Goal: Find specific page/section: Find specific page/section

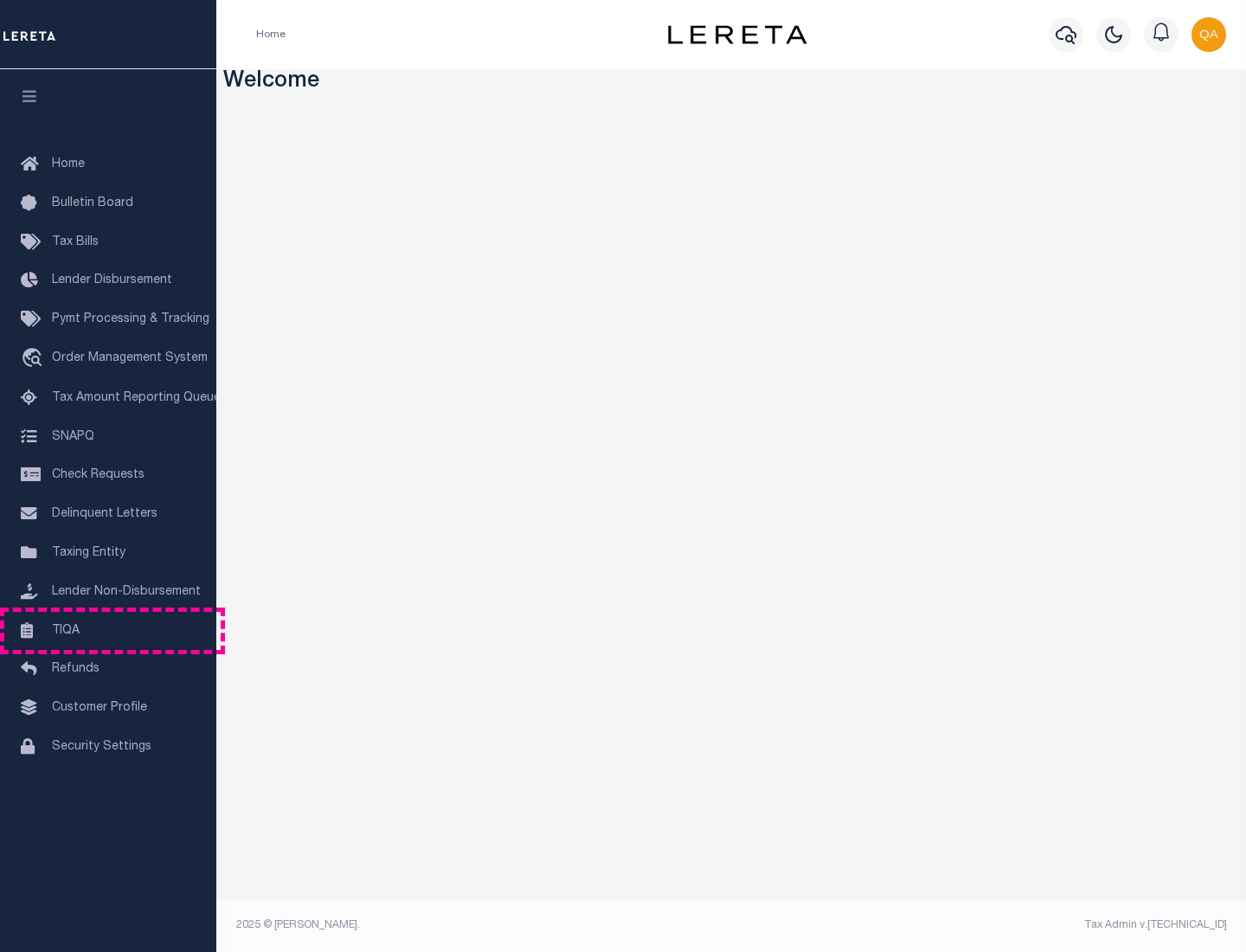
click at [108, 630] on link "TIQA" at bounding box center [107, 631] width 216 height 39
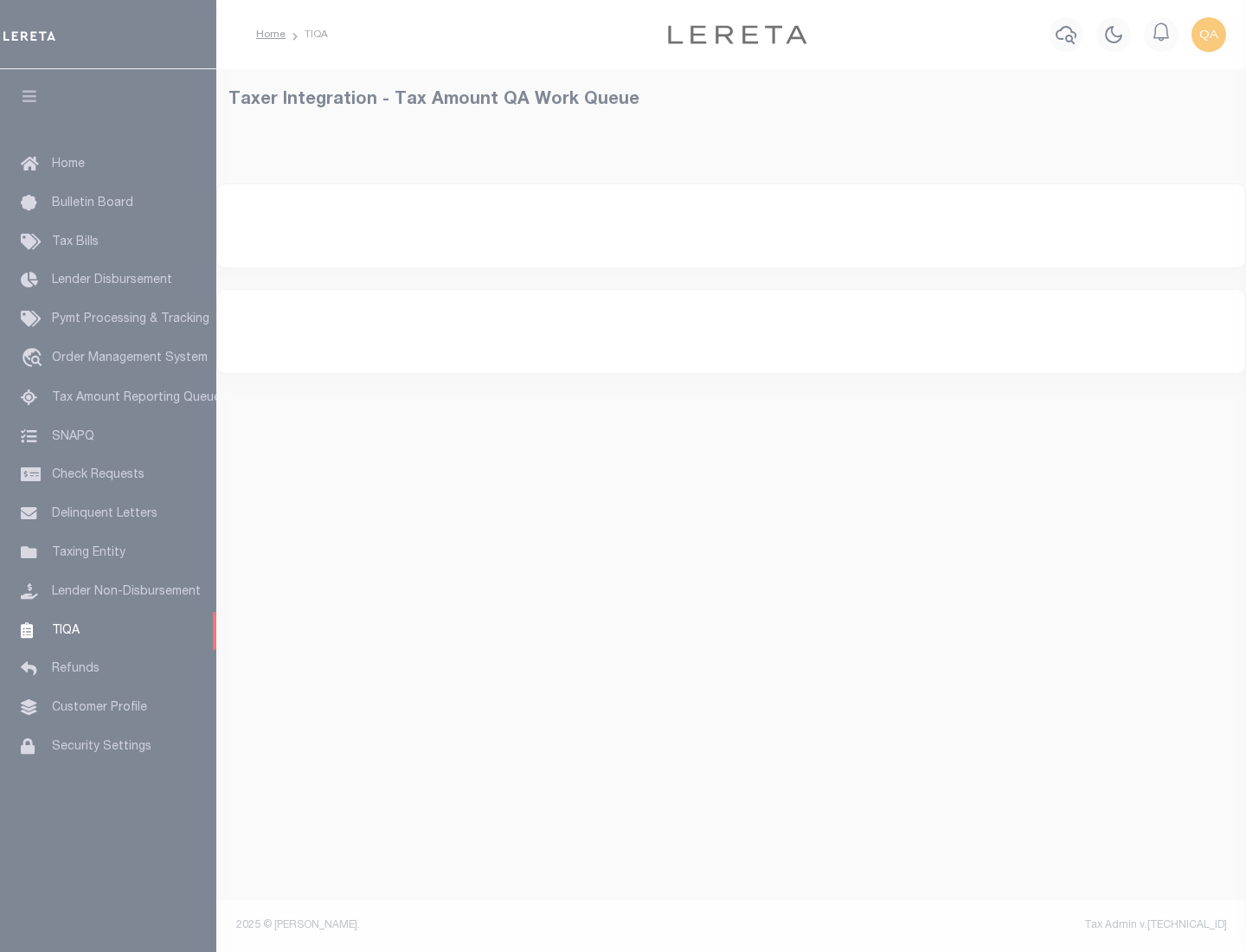
select select "200"
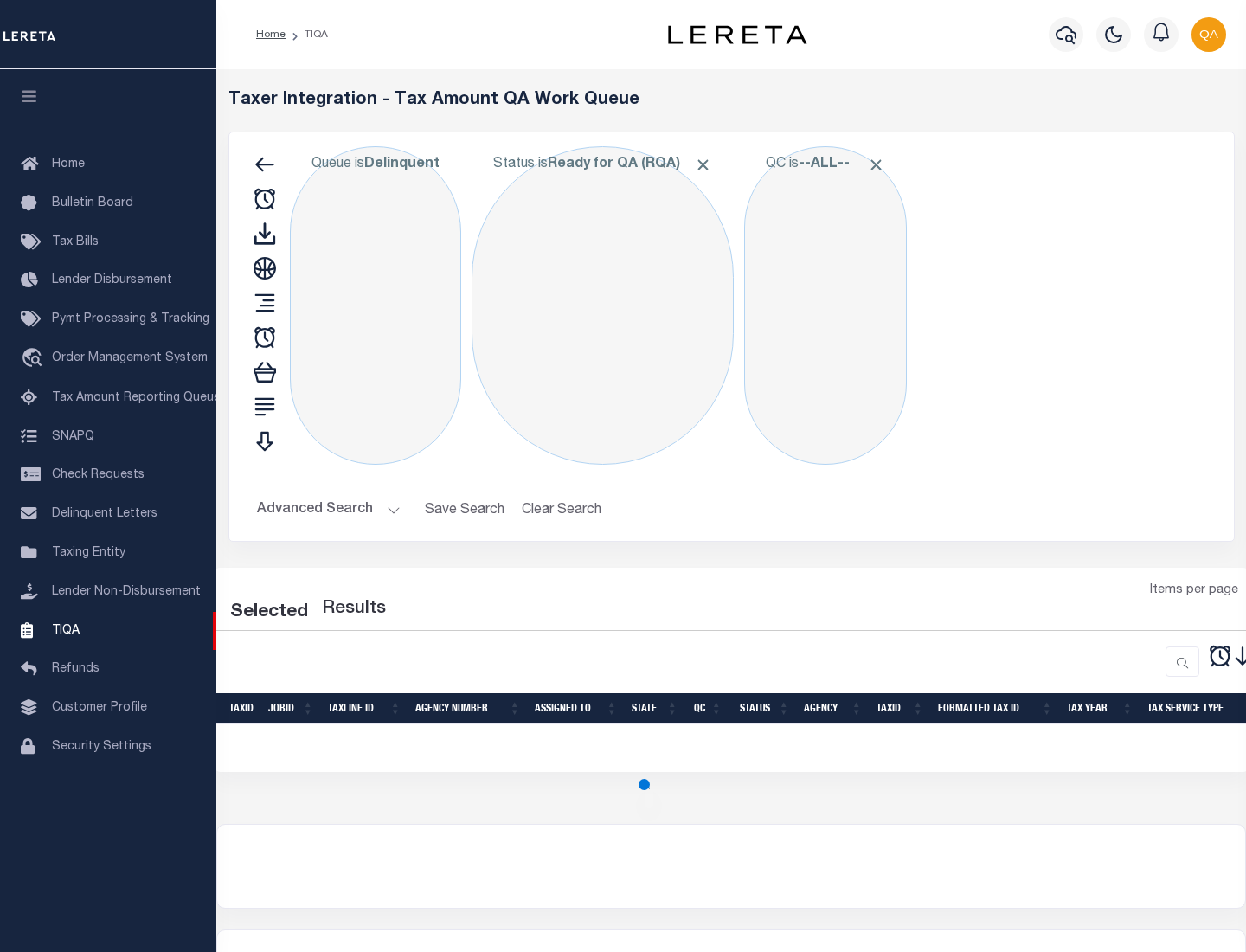
select select "200"
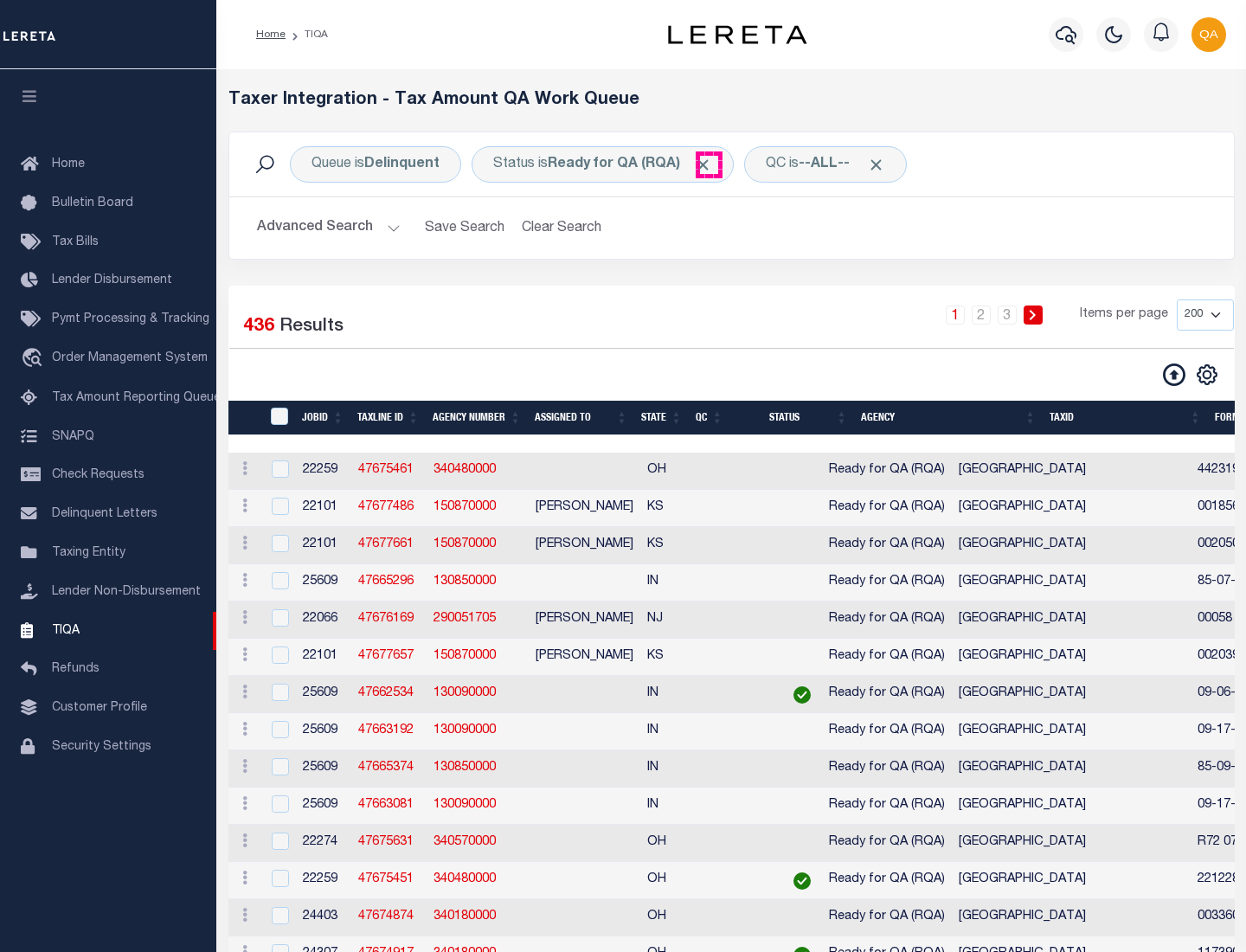
click at [709, 165] on span "Click to Remove" at bounding box center [703, 165] width 18 height 18
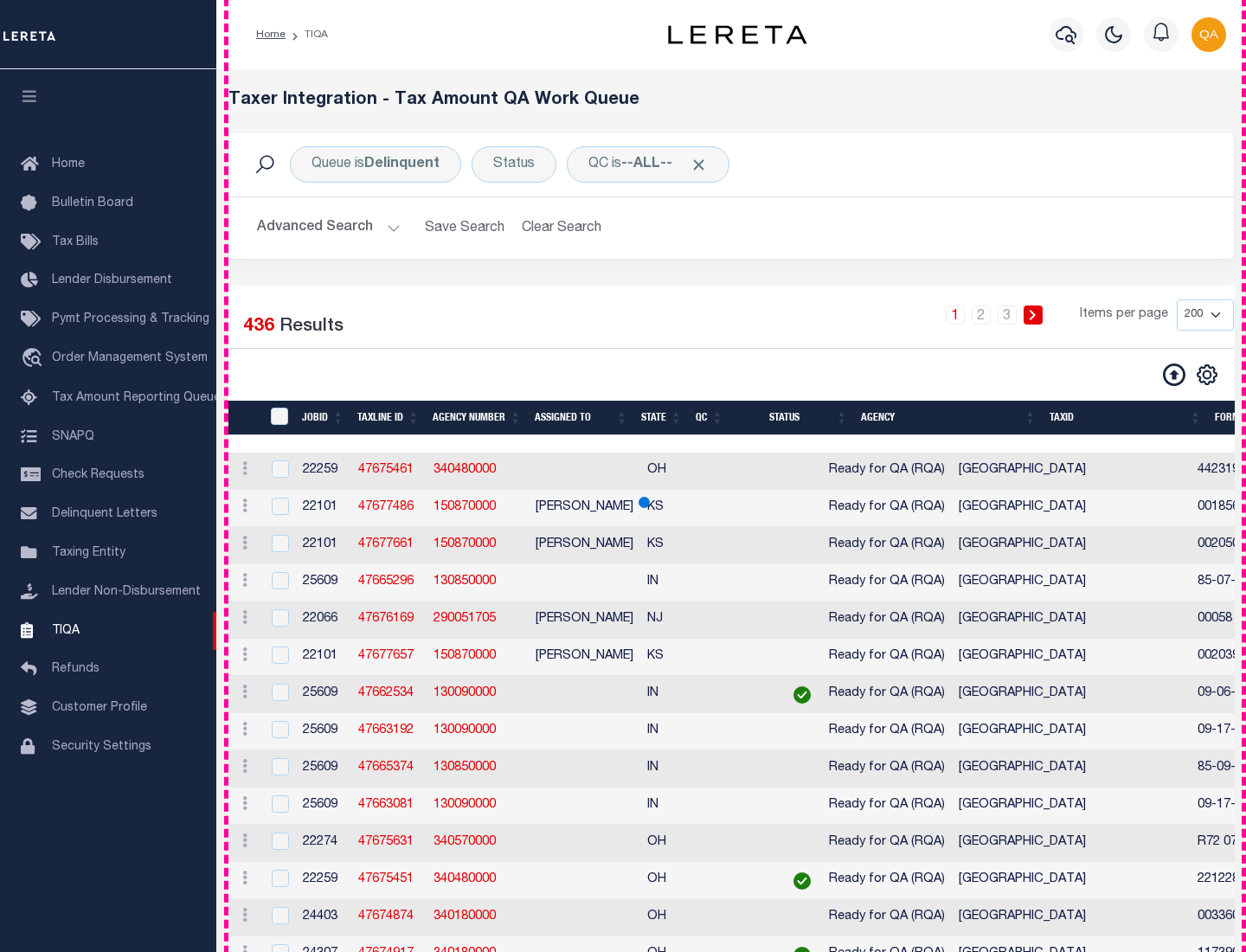
scroll to position [3698, 0]
